Goal: Transaction & Acquisition: Book appointment/travel/reservation

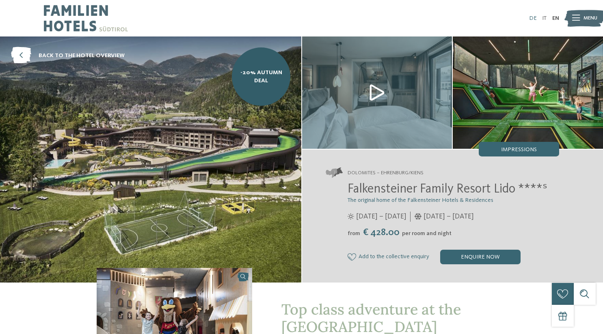
click at [529, 16] on link "DE" at bounding box center [533, 18] width 8 height 6
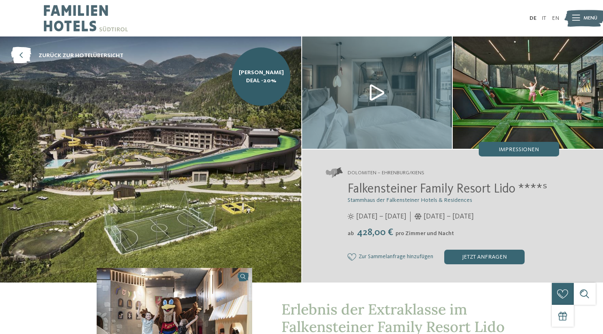
click at [578, 17] on icon at bounding box center [576, 18] width 8 height 6
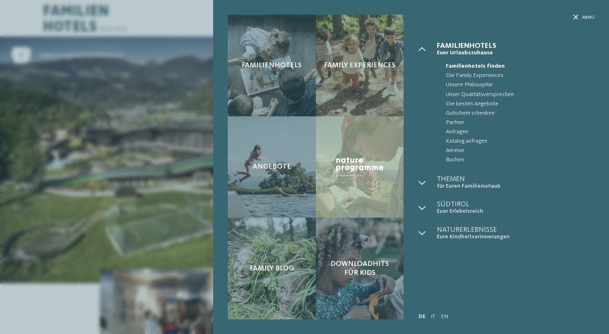
click at [468, 42] on span "Familienhotels" at bounding box center [515, 45] width 157 height 7
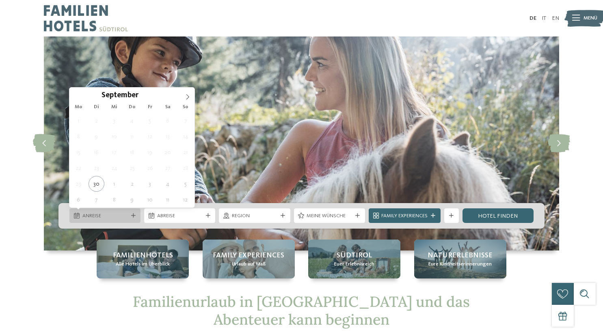
click at [131, 211] on div "Anreise" at bounding box center [104, 216] width 71 height 15
click at [186, 92] on span at bounding box center [188, 95] width 14 height 14
type div "12.10.2025"
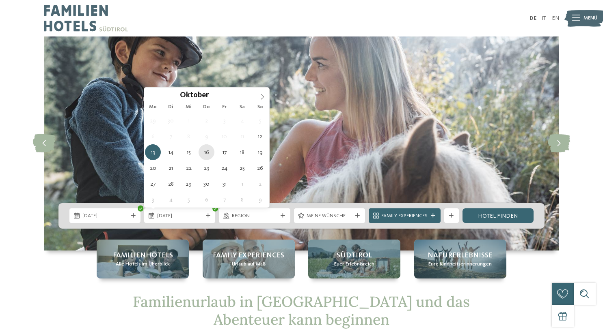
type div "16.10.2025"
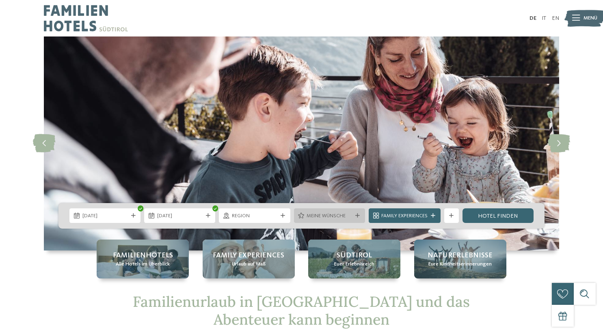
click at [358, 217] on icon at bounding box center [357, 216] width 4 height 4
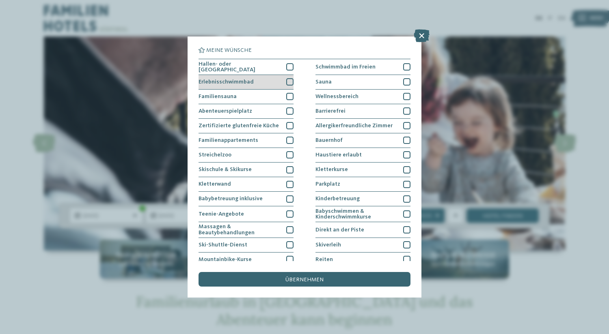
click at [288, 75] on div "Erlebnisschwimmbad" at bounding box center [245, 82] width 95 height 15
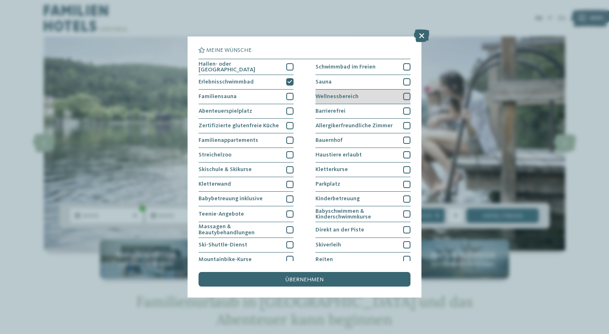
click at [403, 95] on div at bounding box center [406, 96] width 7 height 7
click at [403, 82] on div at bounding box center [406, 81] width 7 height 7
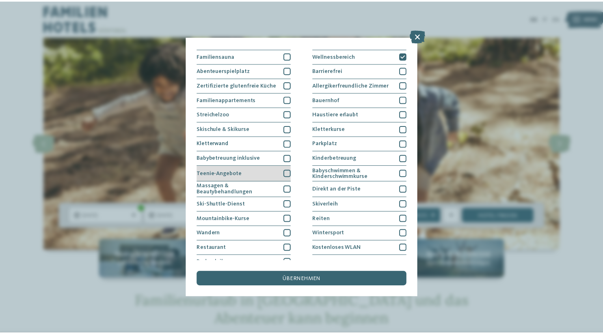
scroll to position [49, 0]
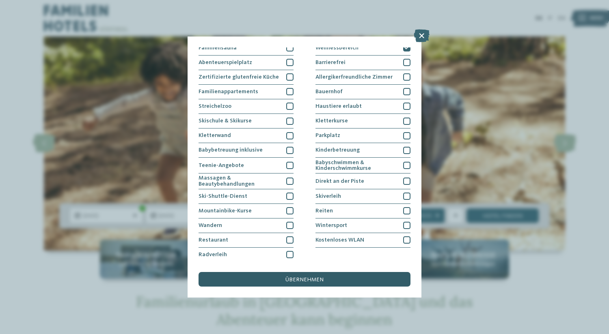
click at [309, 277] on span "übernehmen" at bounding box center [304, 280] width 38 height 6
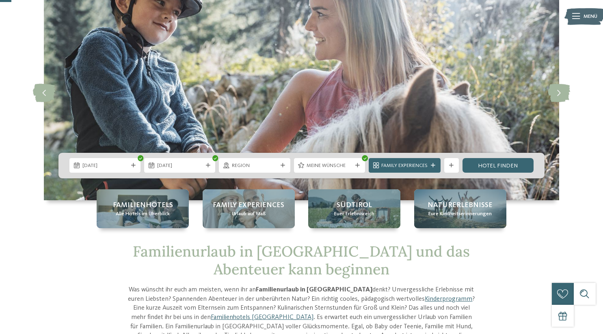
scroll to position [81, 0]
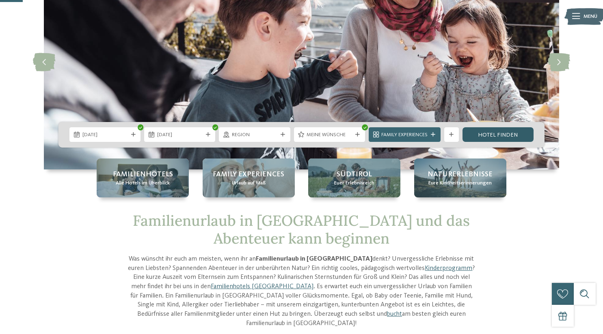
click at [490, 135] on link "Hotel finden" at bounding box center [497, 134] width 71 height 15
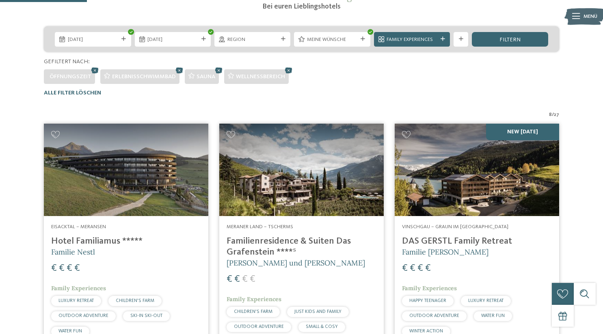
scroll to position [162, 0]
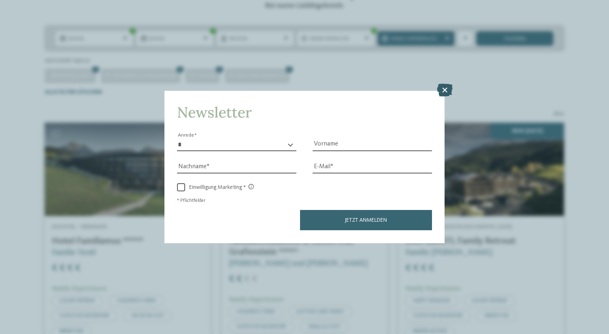
click at [445, 88] on icon at bounding box center [445, 90] width 16 height 13
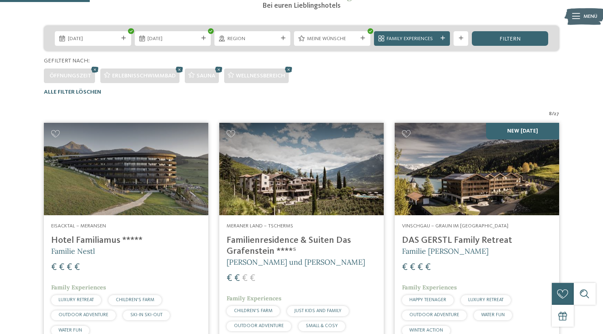
click at [314, 181] on img at bounding box center [301, 169] width 164 height 93
click at [463, 194] on img at bounding box center [477, 169] width 164 height 93
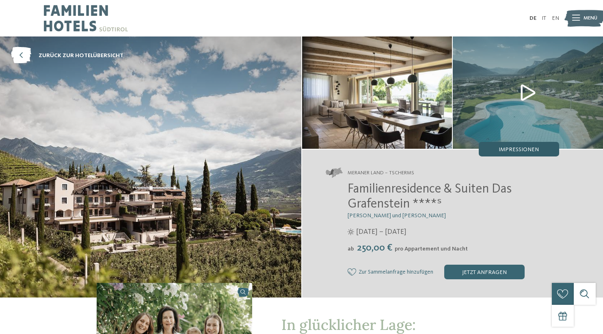
click at [535, 151] on span "Impressionen" at bounding box center [518, 150] width 40 height 6
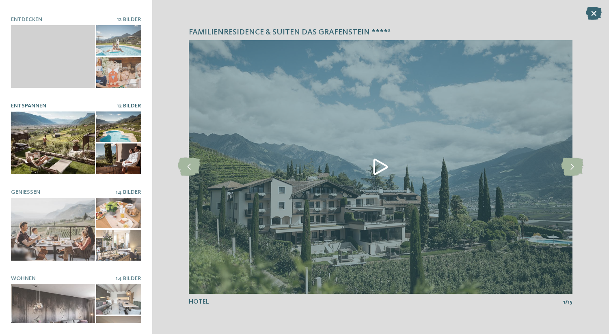
scroll to position [95, 0]
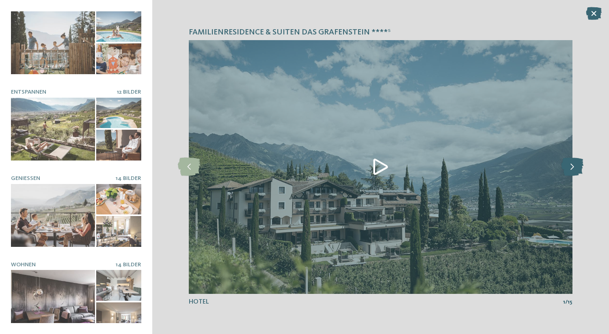
click at [572, 173] on icon at bounding box center [572, 167] width 22 height 18
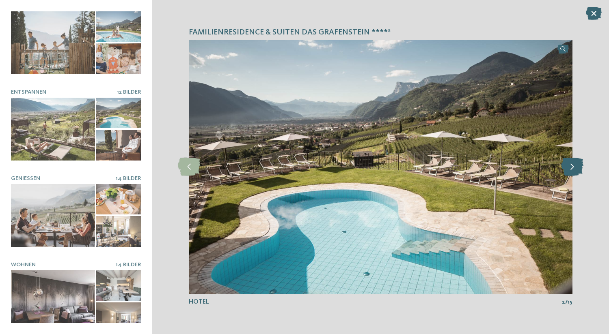
click at [572, 173] on icon at bounding box center [572, 167] width 22 height 18
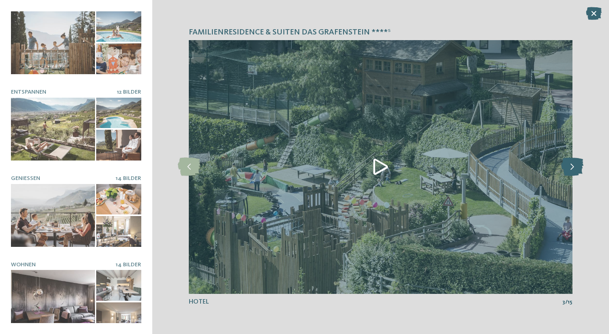
click at [572, 173] on icon at bounding box center [572, 167] width 22 height 18
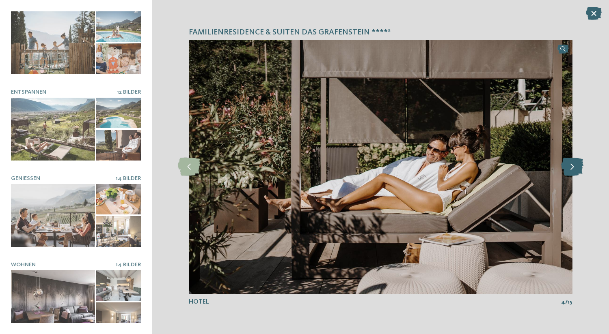
click at [572, 173] on icon at bounding box center [572, 167] width 22 height 18
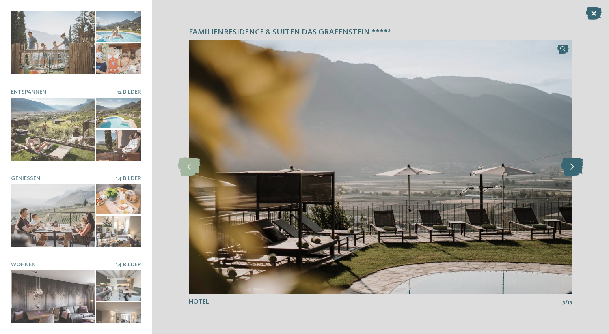
click at [572, 173] on icon at bounding box center [572, 167] width 22 height 18
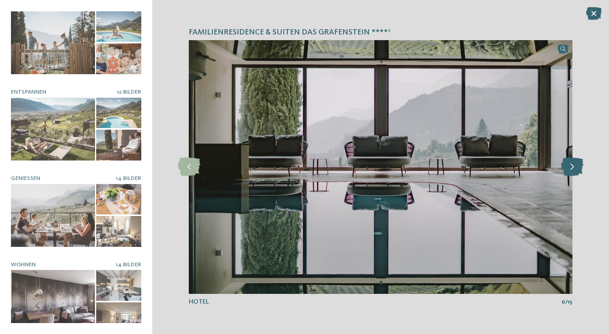
click at [572, 173] on icon at bounding box center [572, 167] width 22 height 18
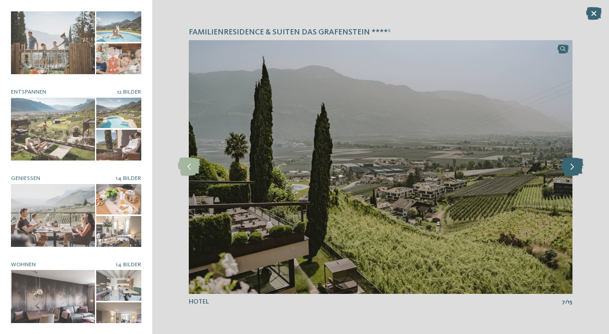
click at [572, 173] on icon at bounding box center [572, 167] width 22 height 18
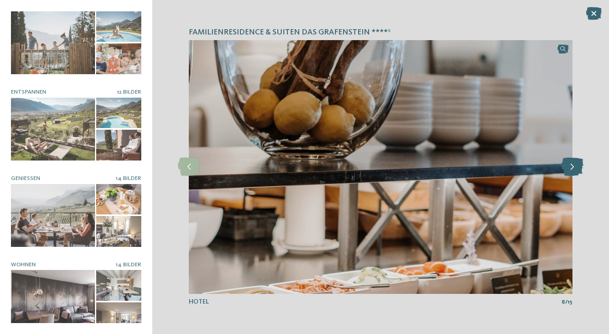
click at [572, 173] on icon at bounding box center [572, 167] width 22 height 18
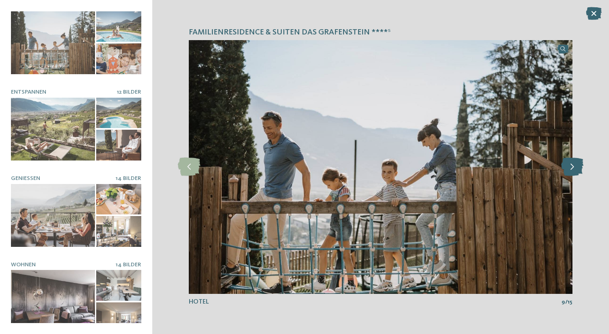
click at [572, 173] on icon at bounding box center [572, 167] width 22 height 18
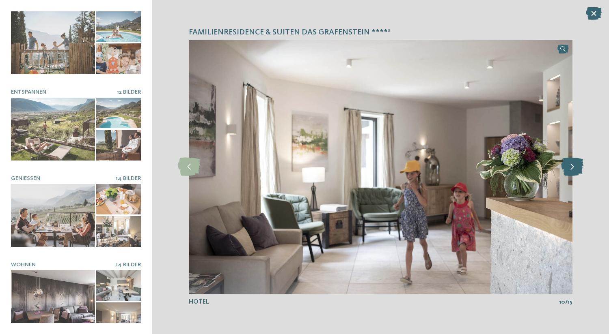
click at [573, 173] on icon at bounding box center [572, 167] width 22 height 18
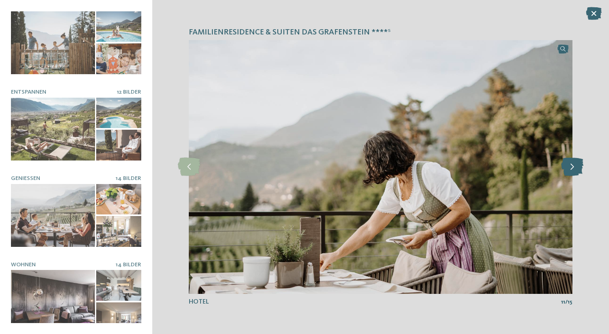
click at [573, 173] on icon at bounding box center [572, 167] width 22 height 18
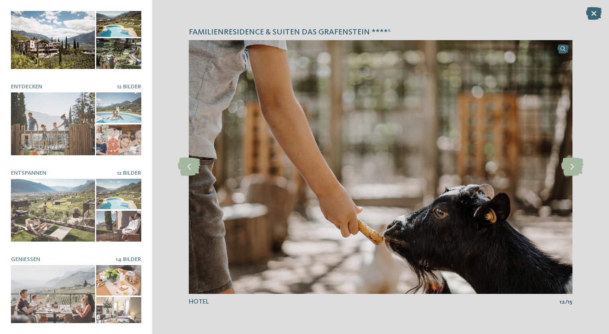
scroll to position [0, 0]
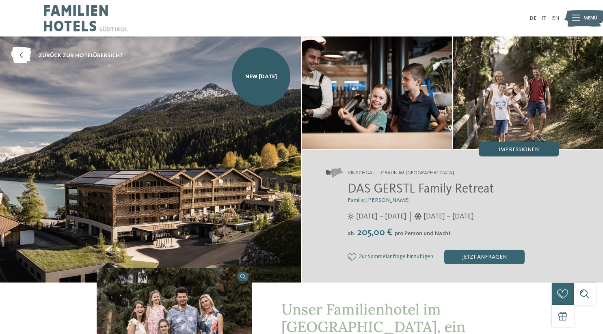
click at [521, 151] on span "Impressionen" at bounding box center [518, 150] width 40 height 6
